Goal: Transaction & Acquisition: Obtain resource

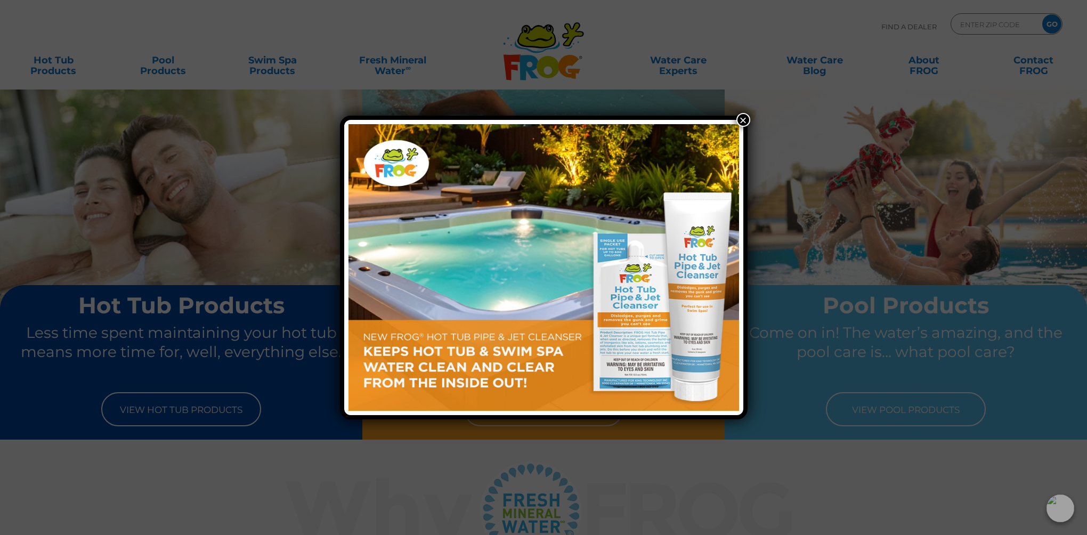
click at [745, 121] on button "×" at bounding box center [743, 120] width 14 height 14
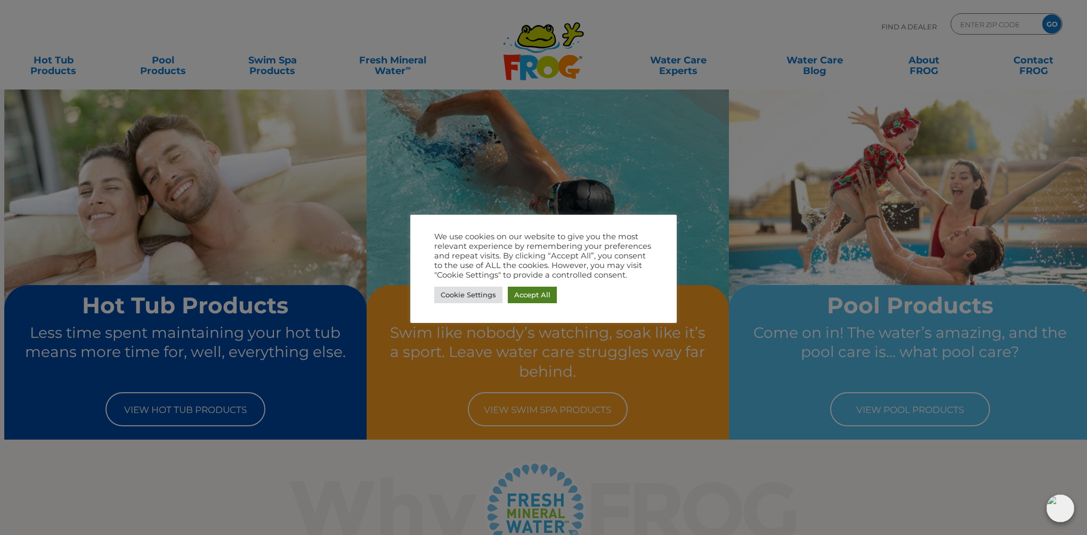
click at [538, 298] on link "Accept All" at bounding box center [532, 295] width 49 height 17
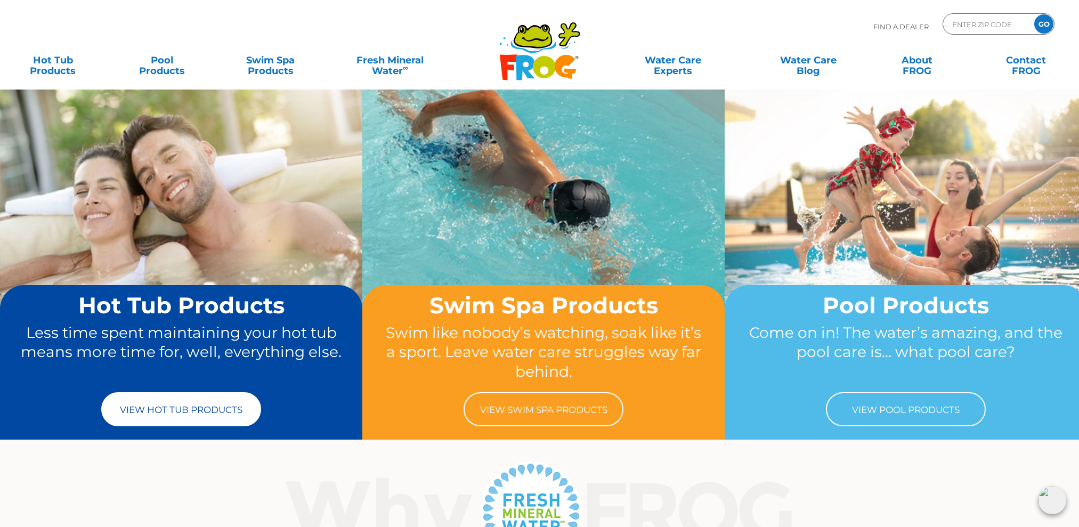
click at [172, 410] on link "View Hot Tub Products" at bounding box center [181, 409] width 160 height 34
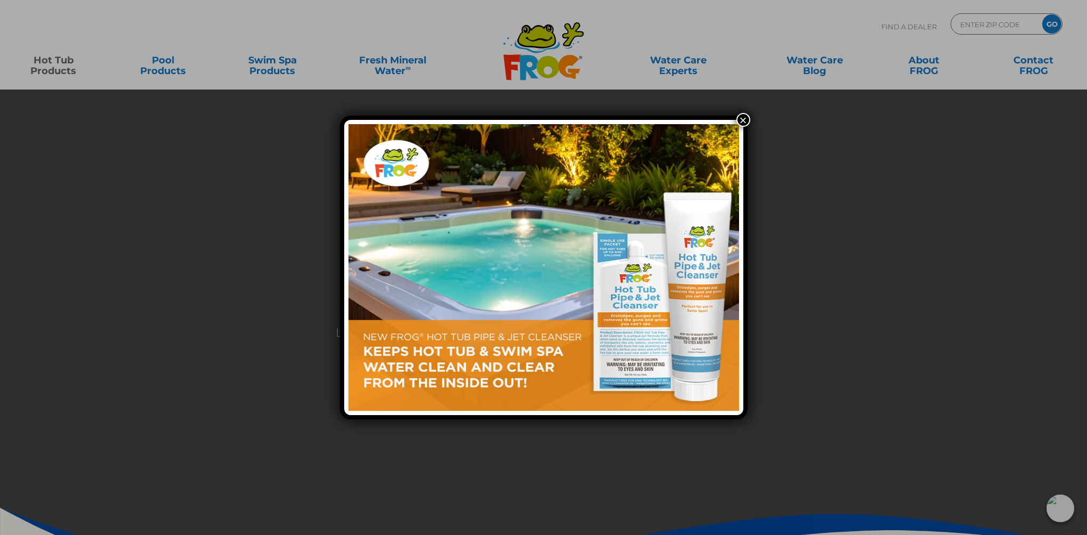
click at [743, 119] on button "×" at bounding box center [743, 120] width 14 height 14
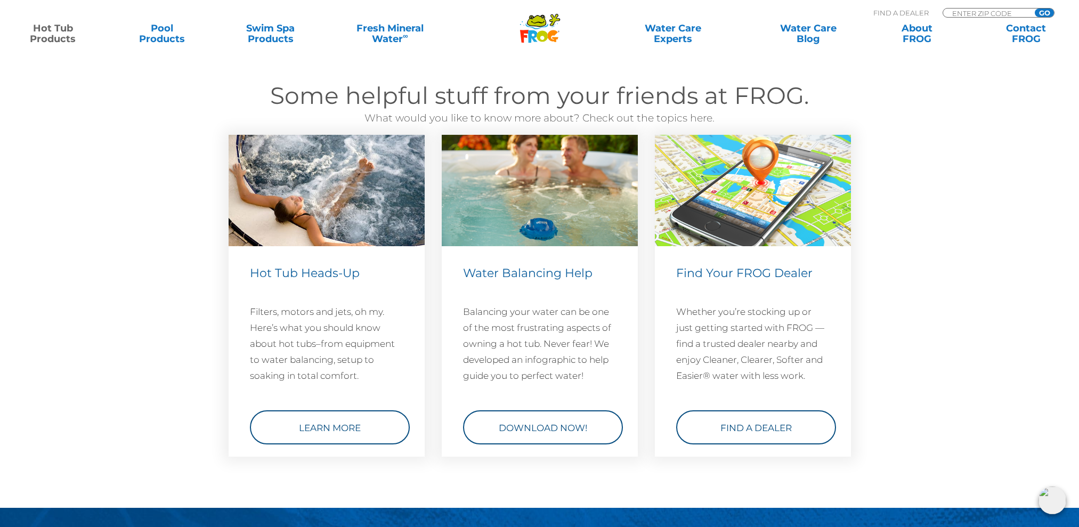
scroll to position [3037, 0]
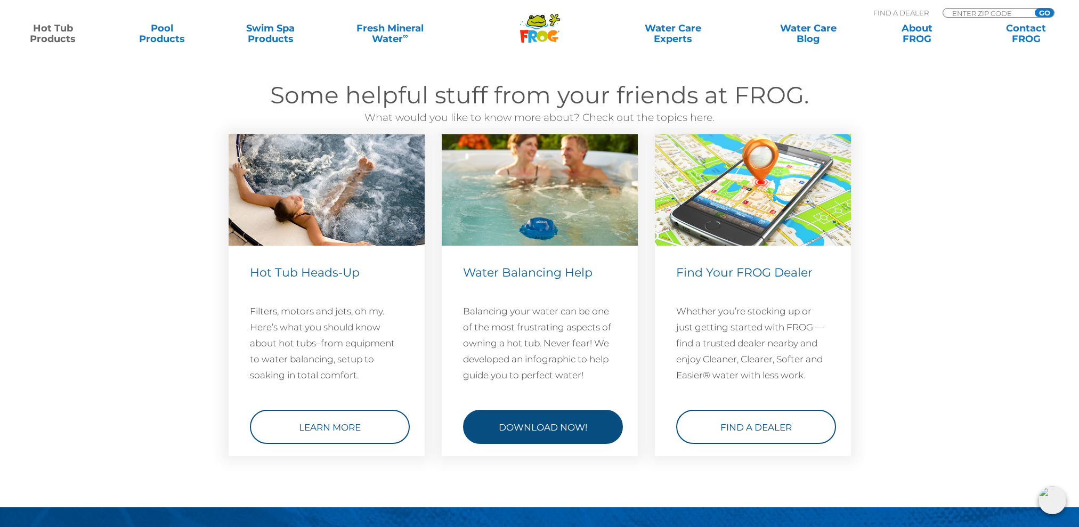
click at [546, 429] on link "Download Now!" at bounding box center [543, 427] width 160 height 34
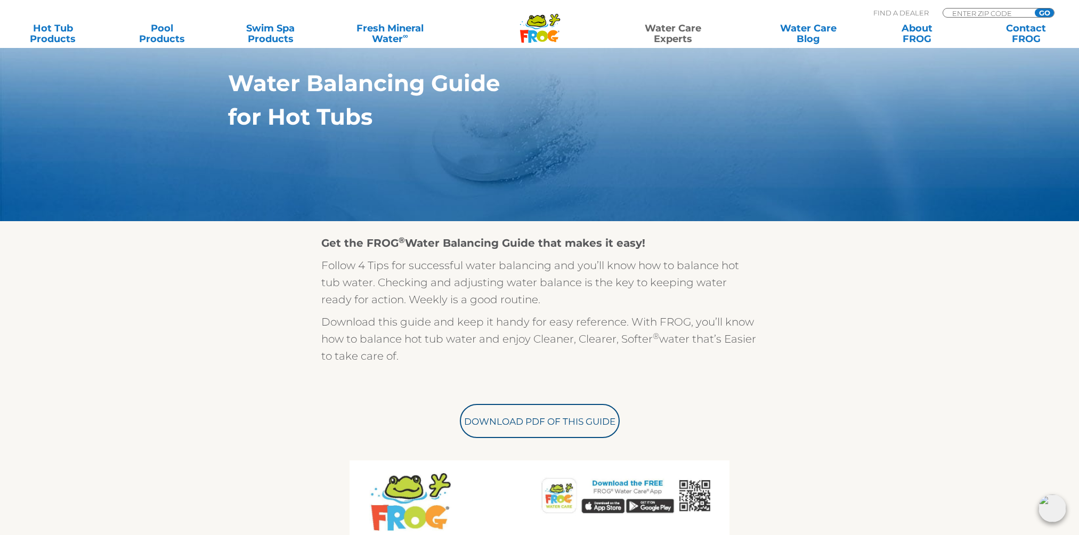
scroll to position [107, 0]
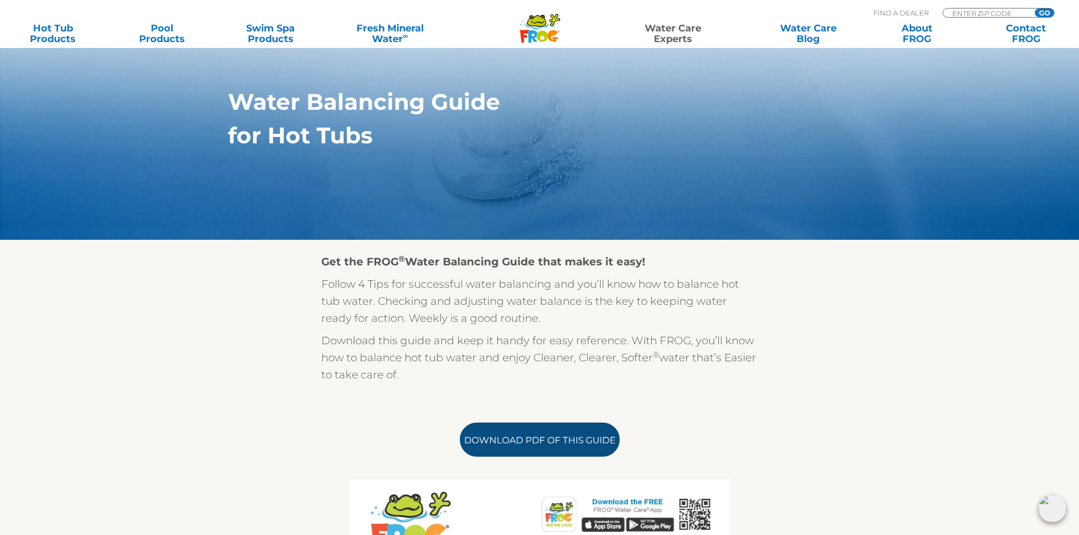
click at [554, 434] on link "Download PDF of this Guide" at bounding box center [540, 440] width 160 height 34
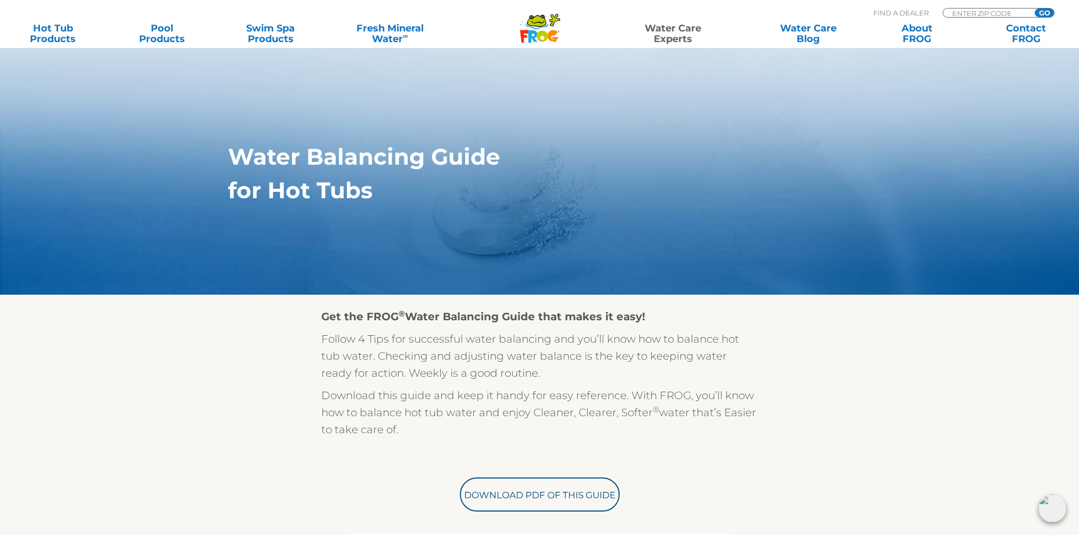
scroll to position [0, 0]
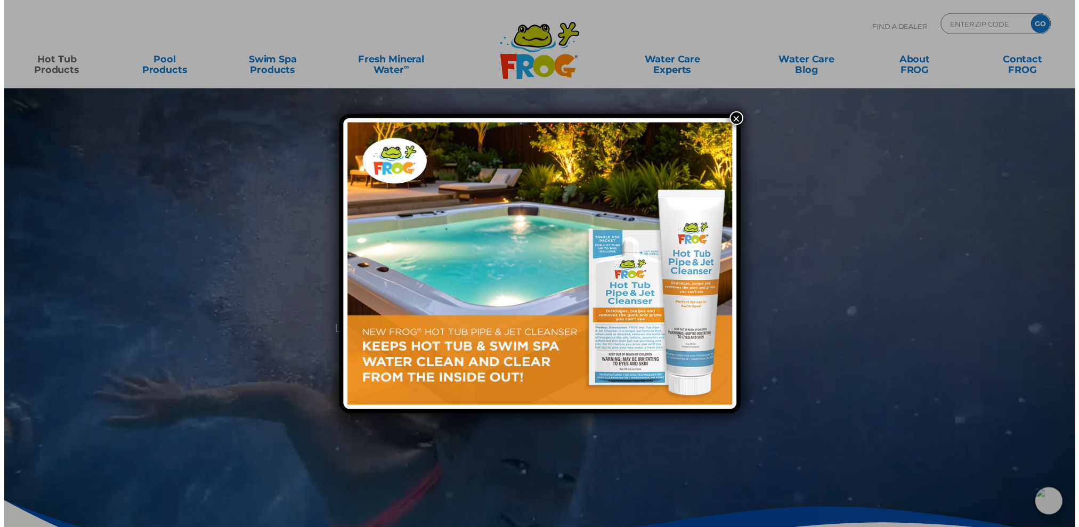
scroll to position [3027, 0]
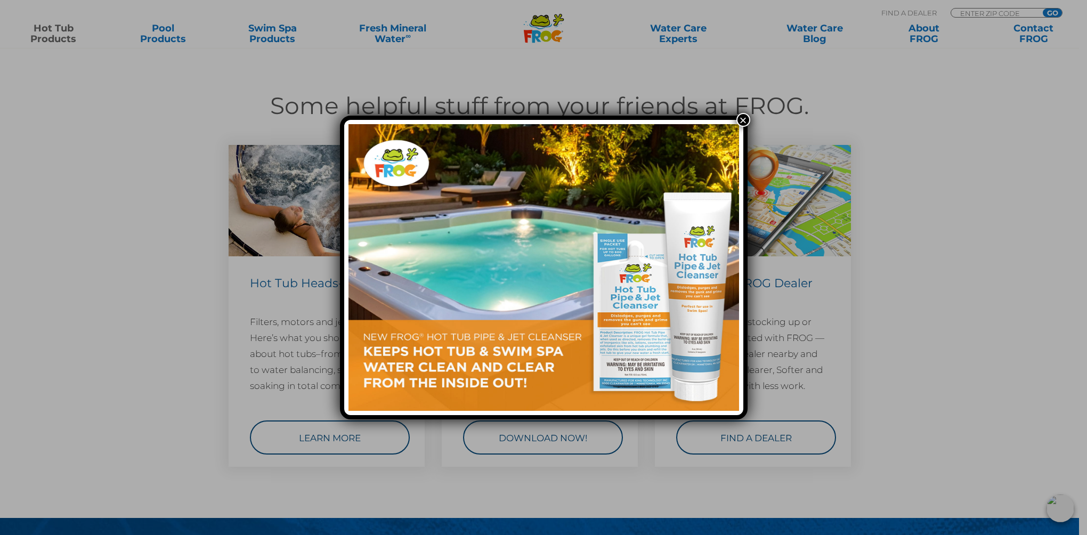
click at [743, 119] on button "×" at bounding box center [743, 120] width 14 height 14
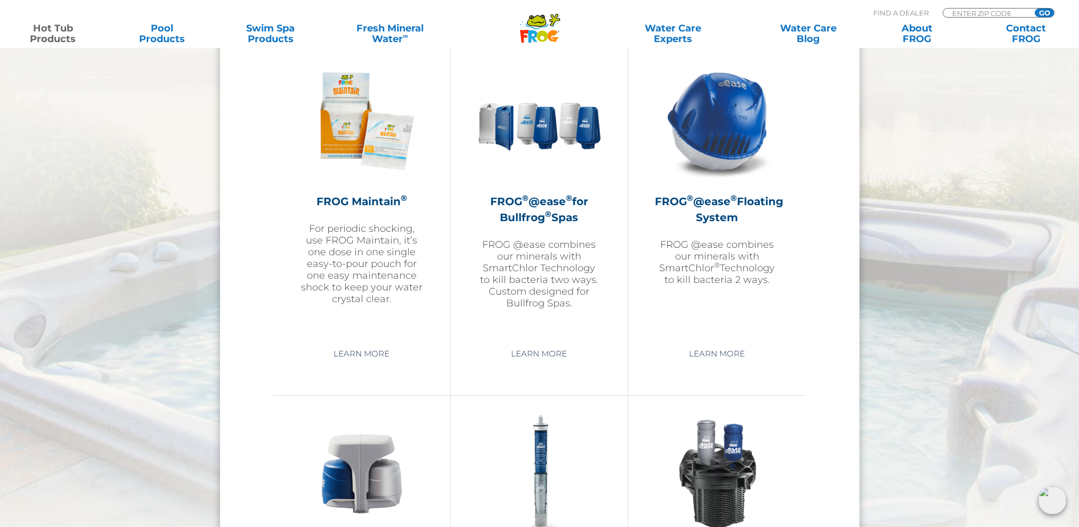
scroll to position [1157, 0]
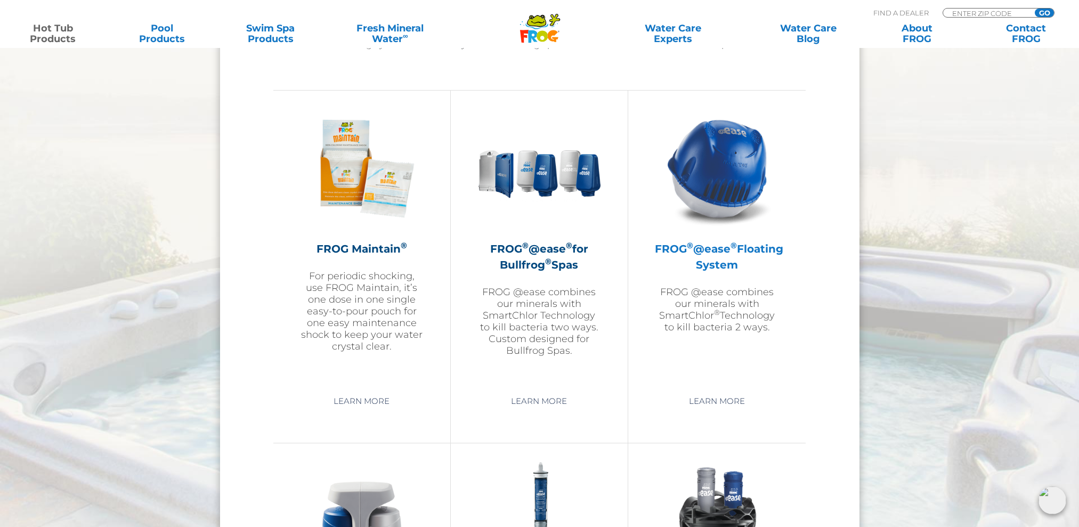
click at [723, 286] on p "FROG @ease combines our minerals with SmartChlor ® Technology to kill bacteria …" at bounding box center [717, 309] width 124 height 47
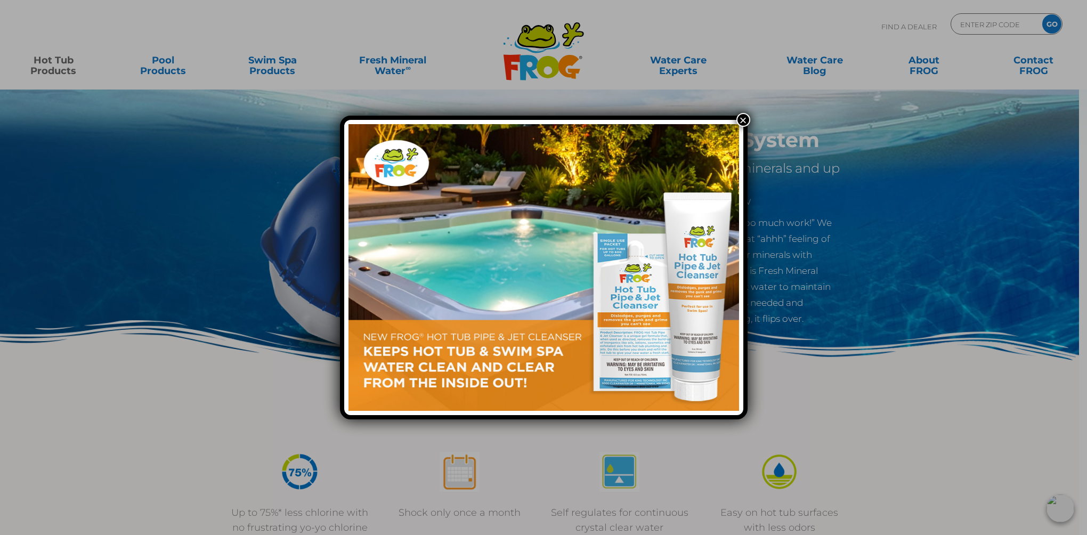
click at [747, 115] on button "×" at bounding box center [743, 120] width 14 height 14
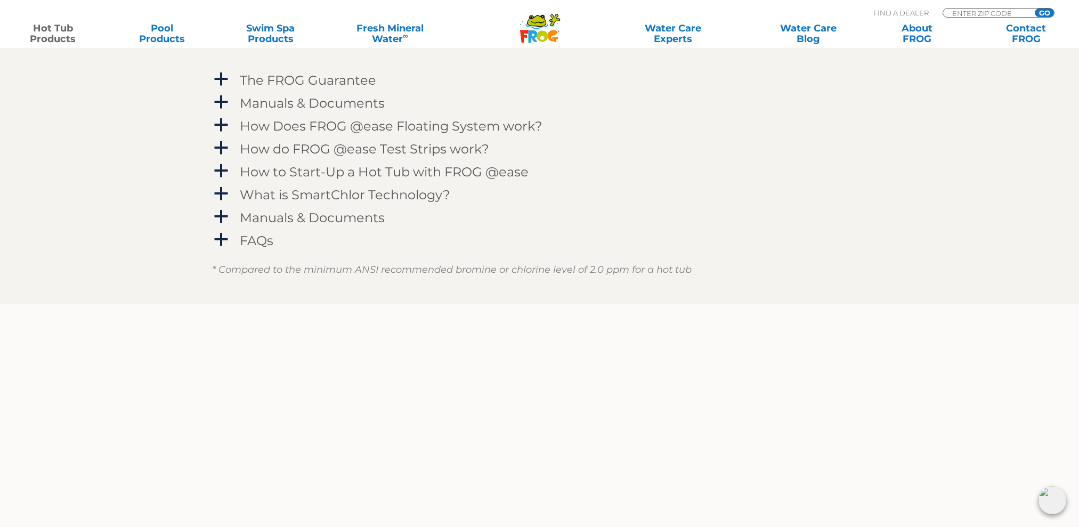
scroll to position [1119, 0]
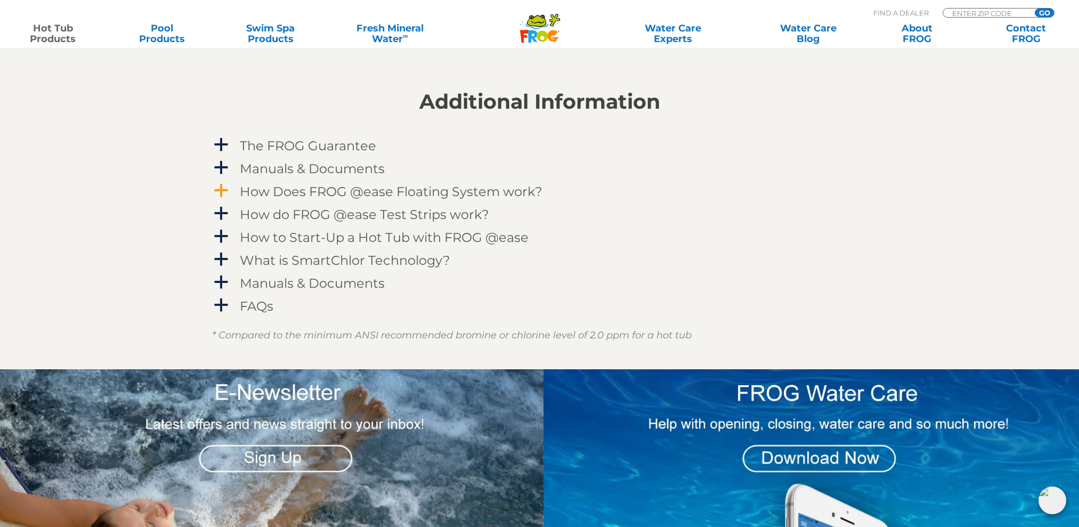
click at [221, 193] on span "a" at bounding box center [221, 191] width 16 height 16
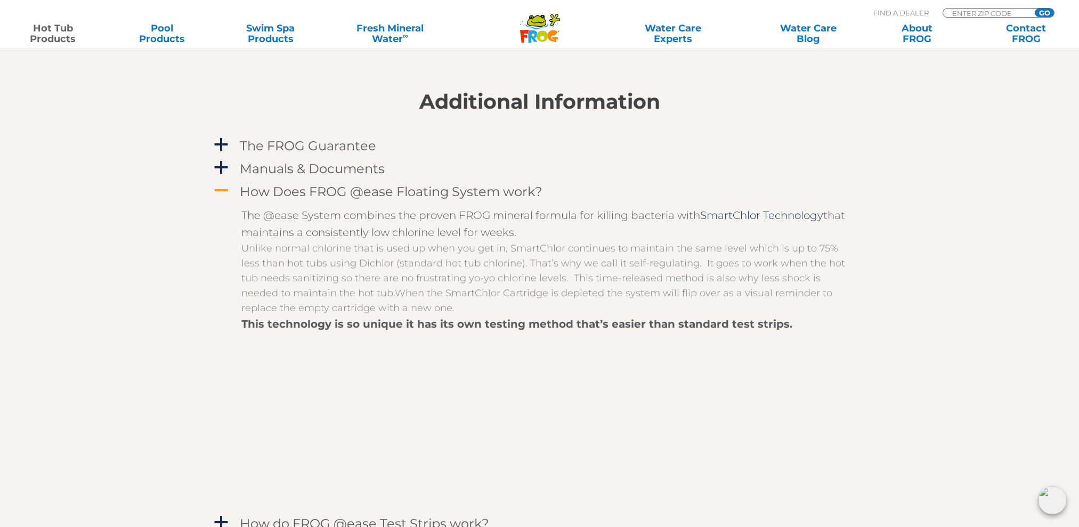
click at [218, 190] on span "A" at bounding box center [221, 191] width 16 height 16
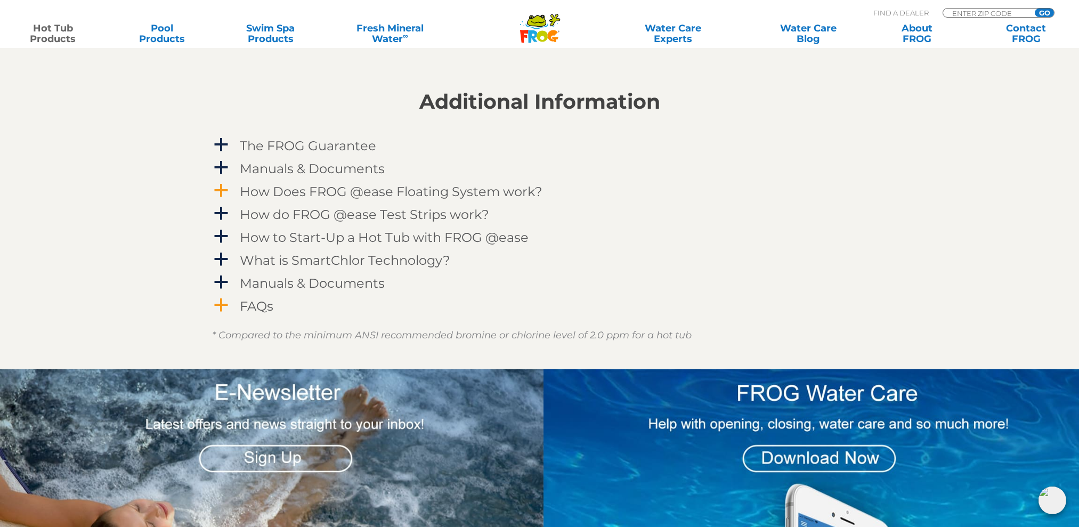
click at [220, 300] on span "a" at bounding box center [221, 305] width 16 height 16
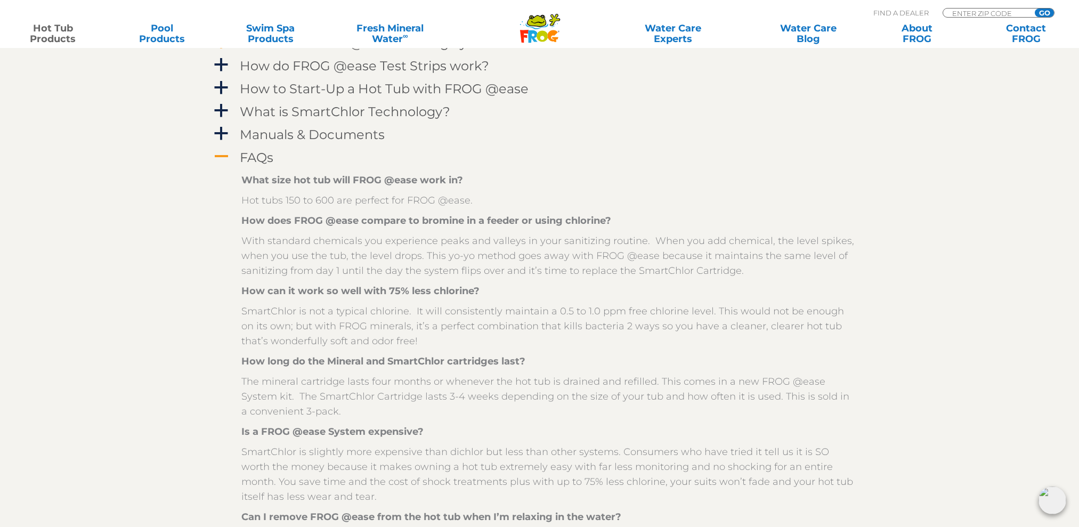
scroll to position [1172, 0]
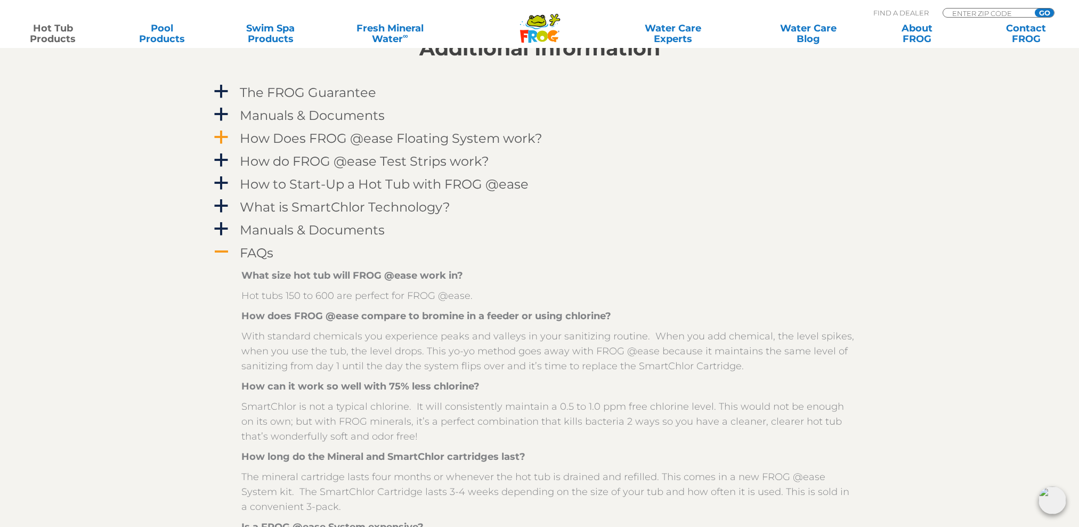
click at [229, 248] on span "A" at bounding box center [221, 252] width 16 height 16
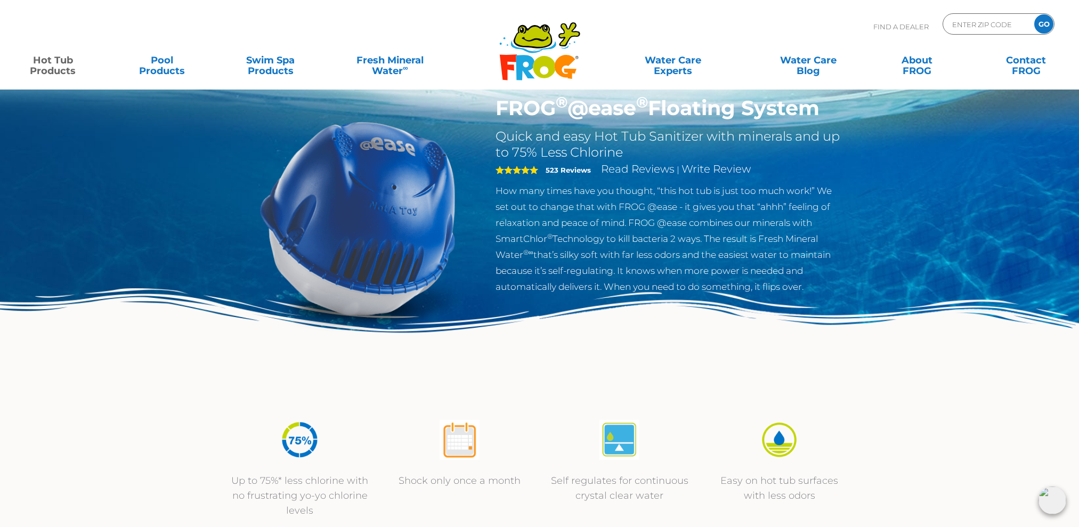
scroll to position [0, 0]
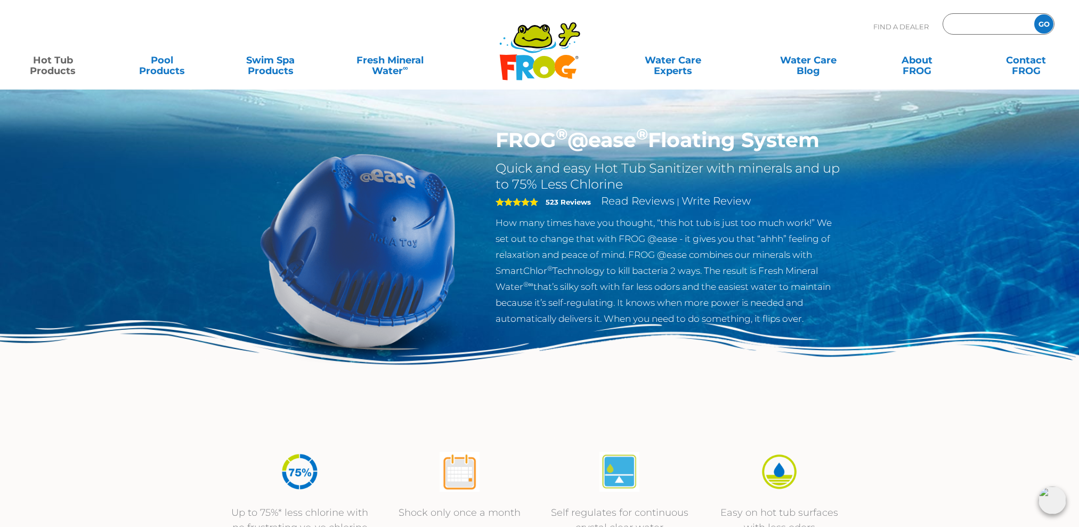
click at [976, 25] on input "Zip Code Form" at bounding box center [987, 24] width 72 height 15
type input "63304"
click at [1034, 14] on input "GO" at bounding box center [1043, 23] width 19 height 19
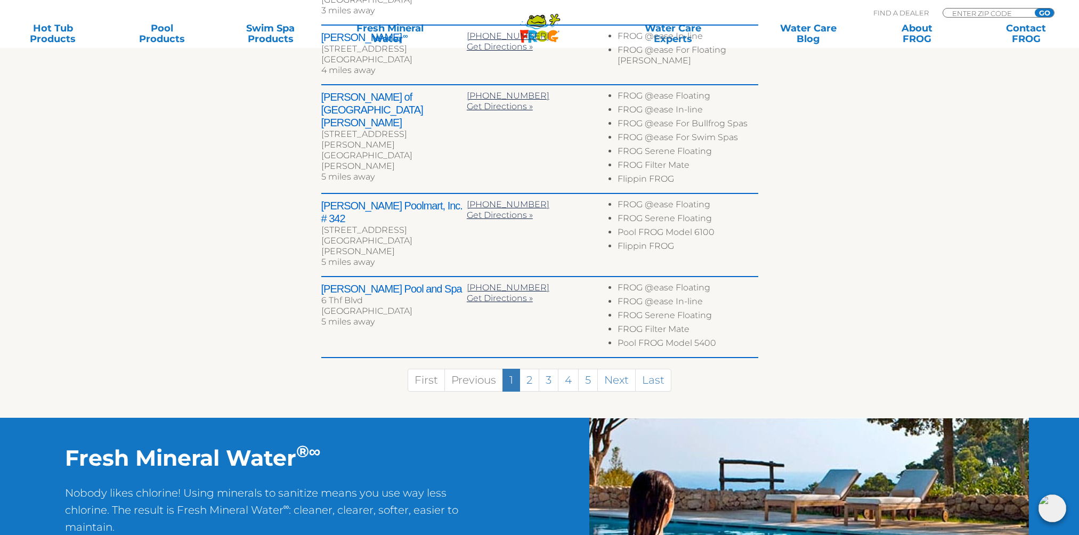
scroll to position [586, 0]
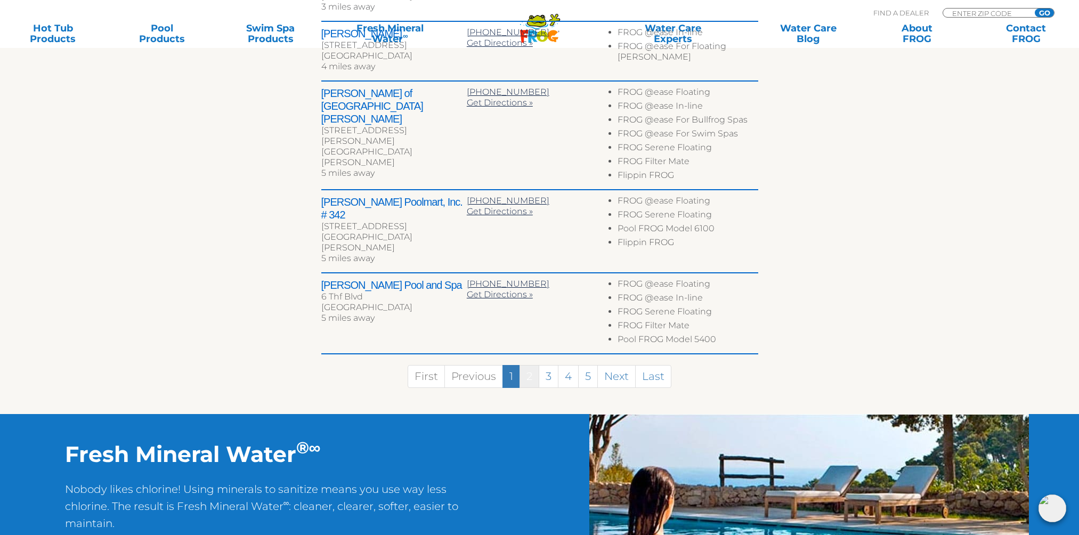
click at [533, 365] on link "2" at bounding box center [530, 376] width 20 height 23
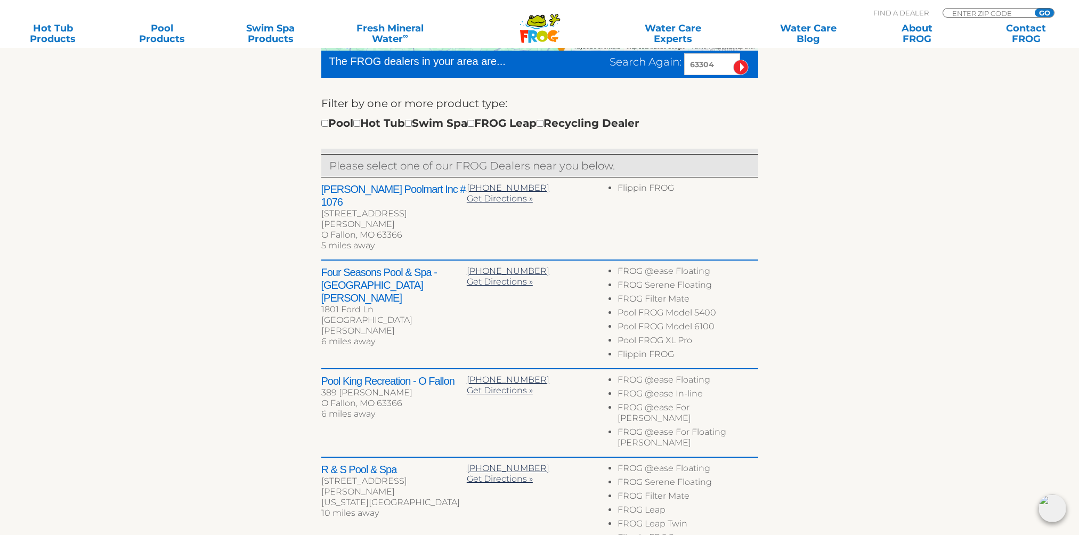
scroll to position [294, 0]
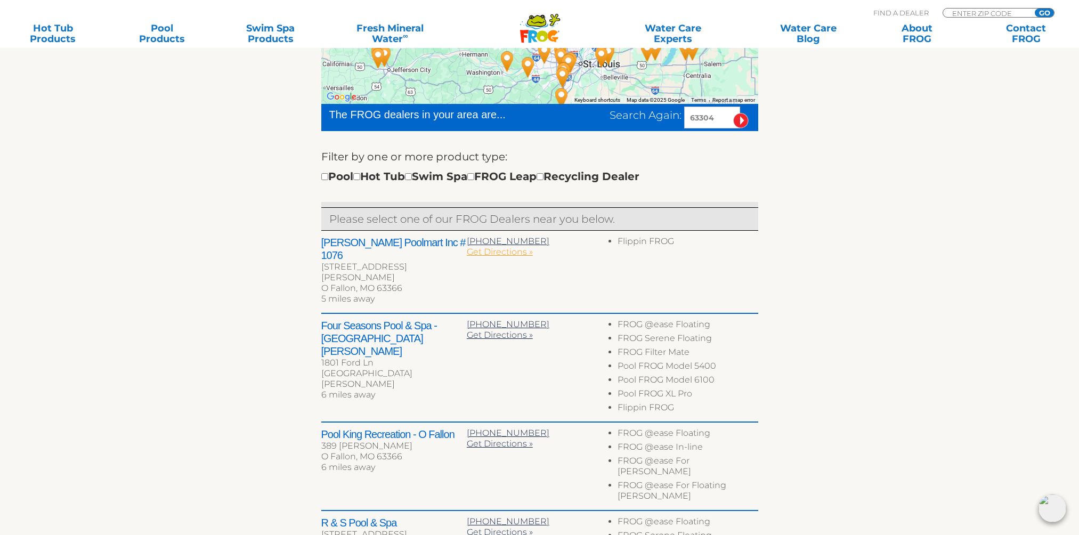
click at [500, 254] on span "Get Directions »" at bounding box center [500, 252] width 66 height 10
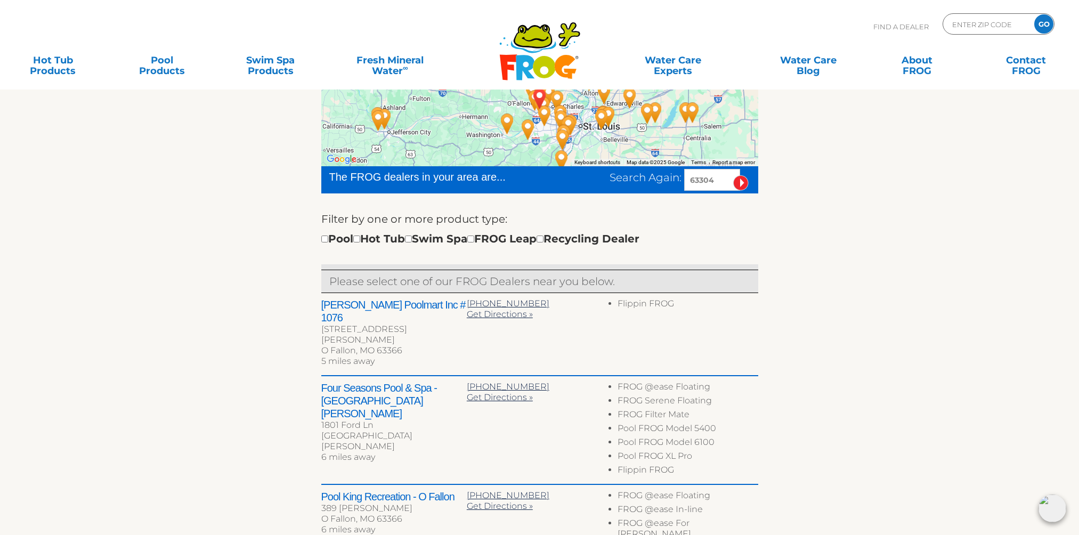
scroll to position [0, 0]
